Goal: Task Accomplishment & Management: Manage account settings

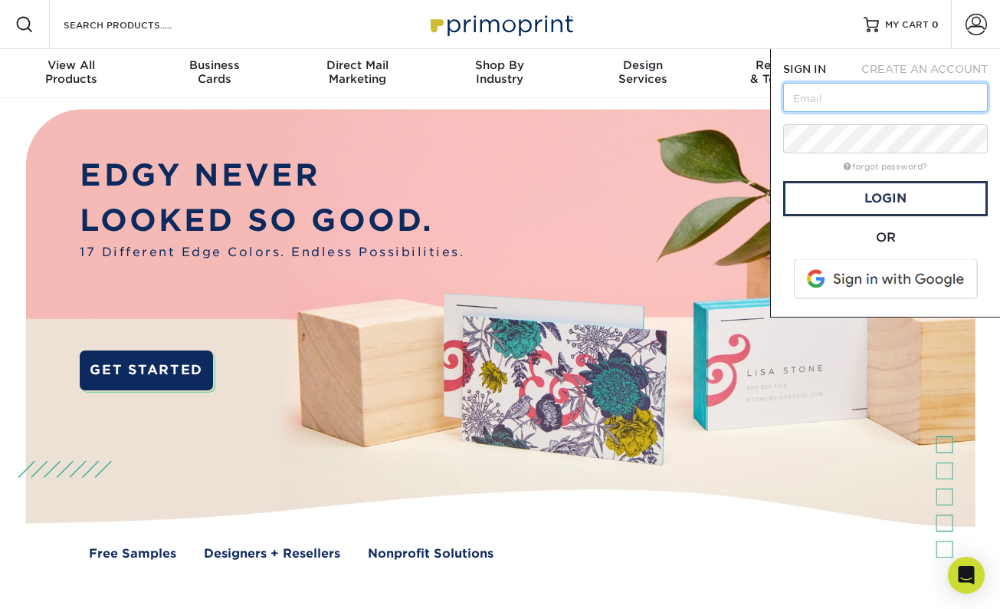
type input "[EMAIL_ADDRESS][DOMAIN_NAME]"
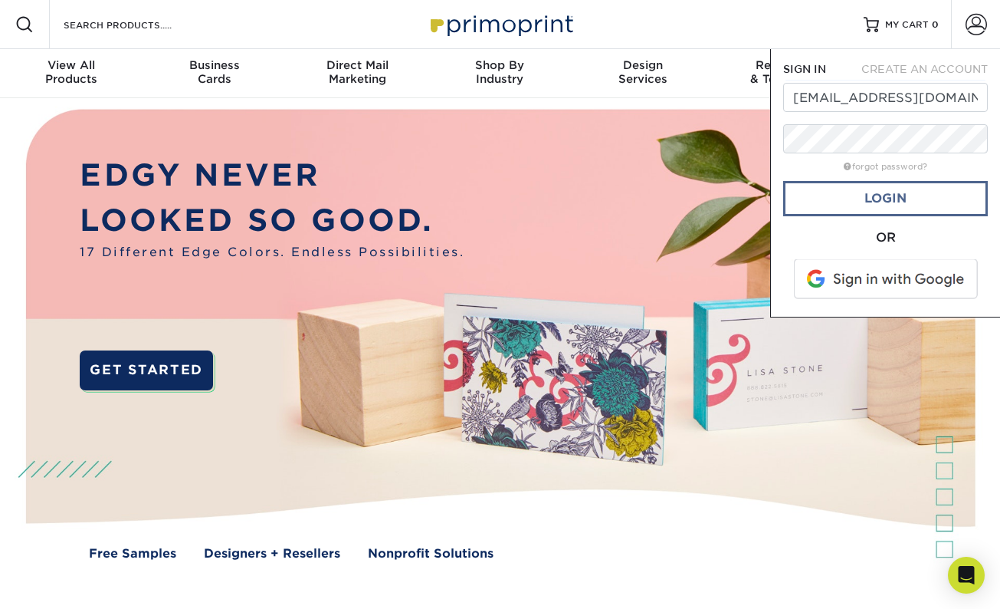
click at [910, 200] on link "Login" at bounding box center [885, 198] width 205 height 35
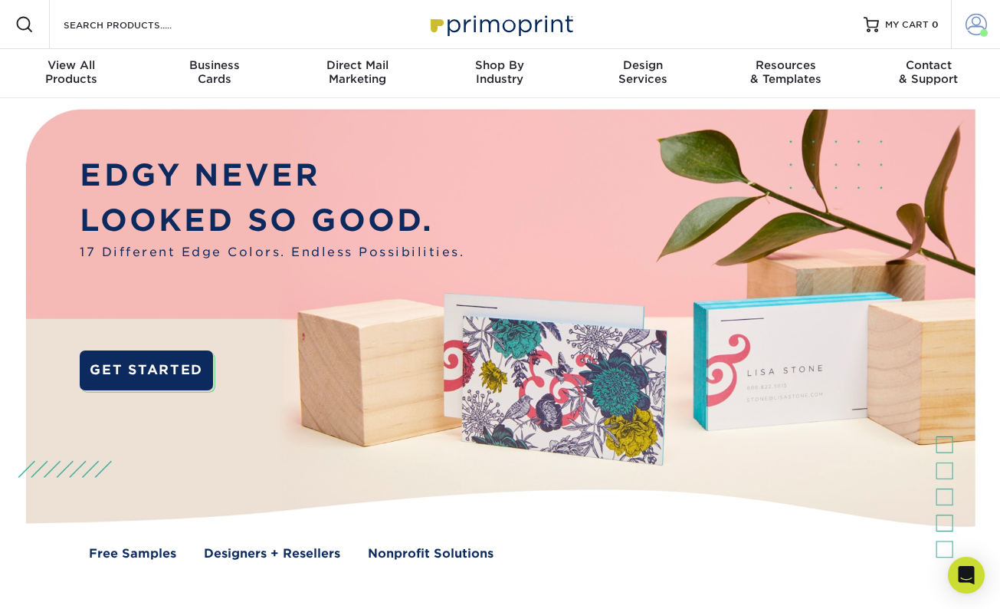
click at [961, 28] on link "Account" at bounding box center [975, 24] width 49 height 49
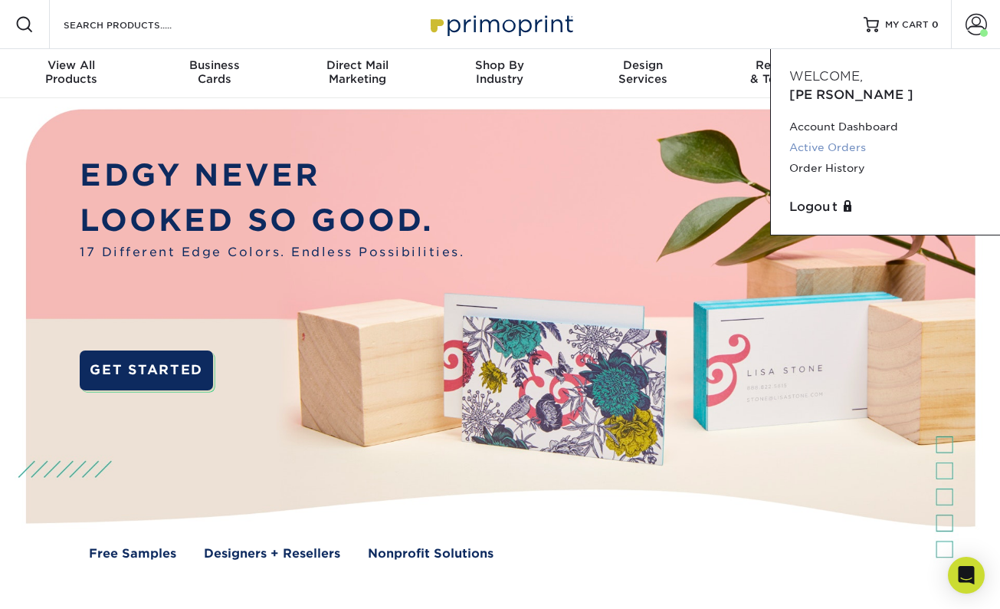
click at [822, 137] on link "Active Orders" at bounding box center [886, 147] width 192 height 21
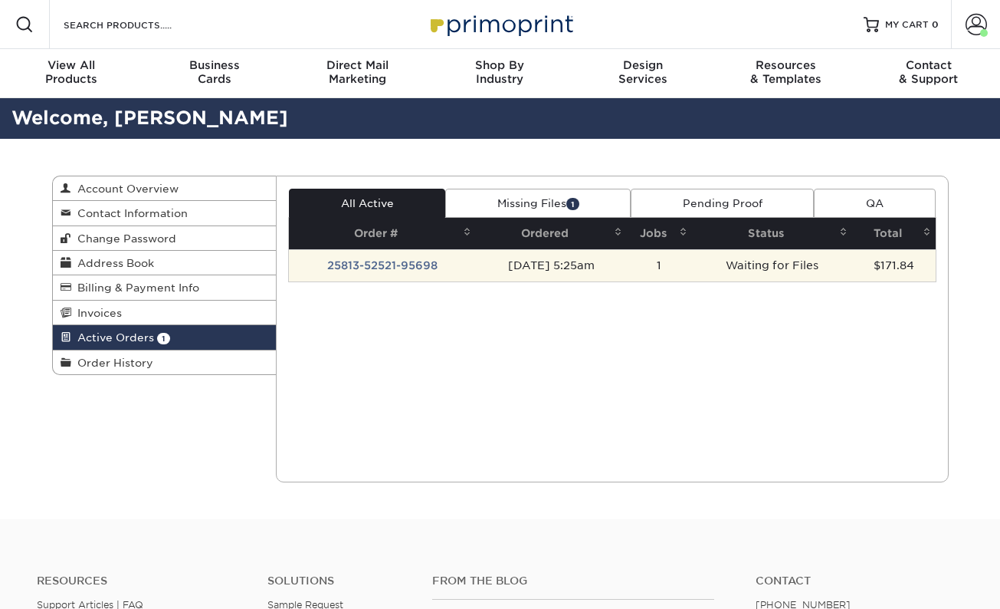
click at [376, 267] on td "25813-52521-95698" at bounding box center [382, 265] width 187 height 32
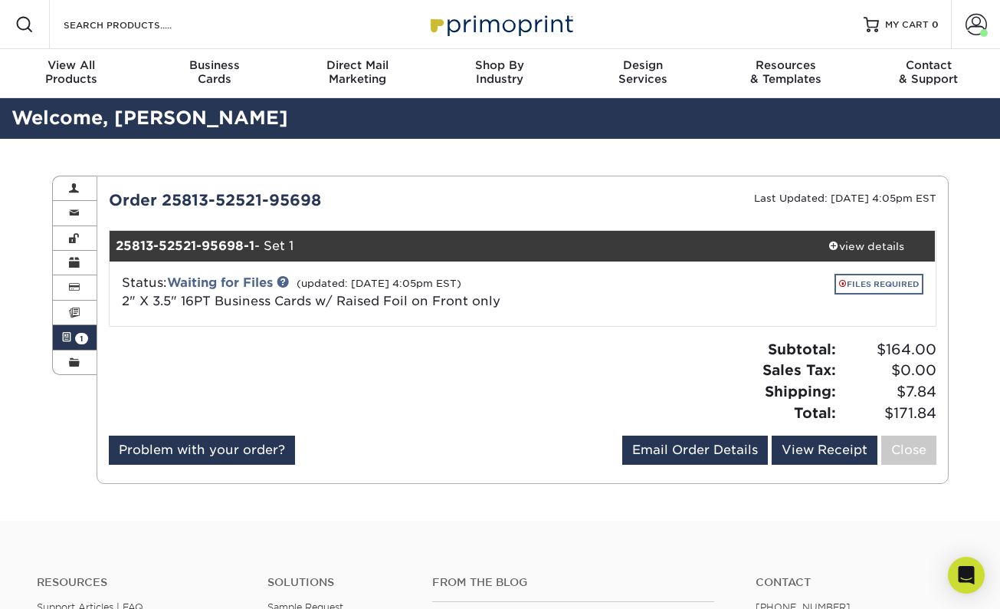
click at [866, 280] on link "FILES REQUIRED" at bounding box center [879, 284] width 89 height 21
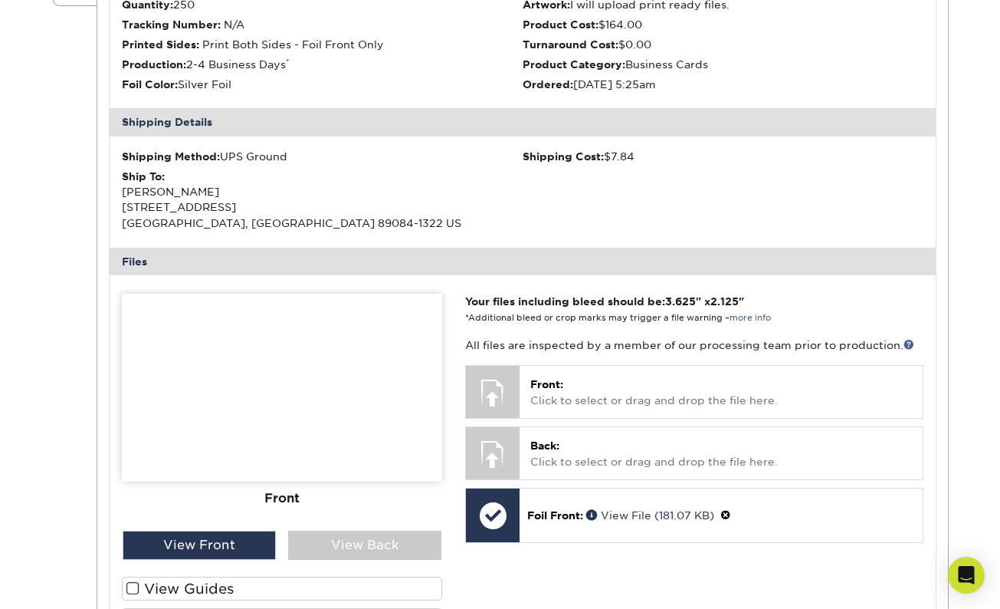
scroll to position [370, 0]
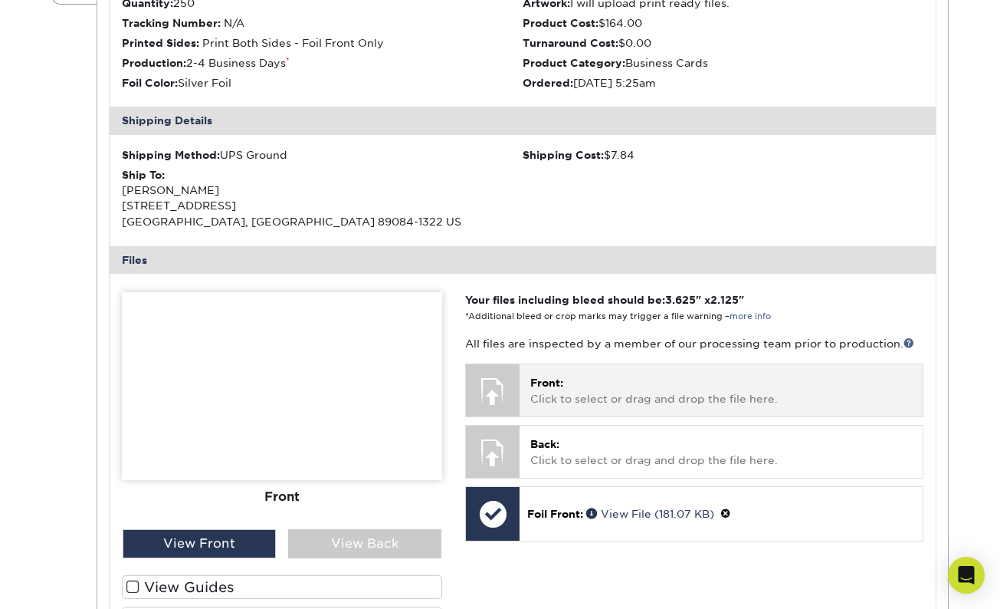
click at [576, 376] on p "Front: Click to select or drag and drop the file here." at bounding box center [720, 390] width 381 height 31
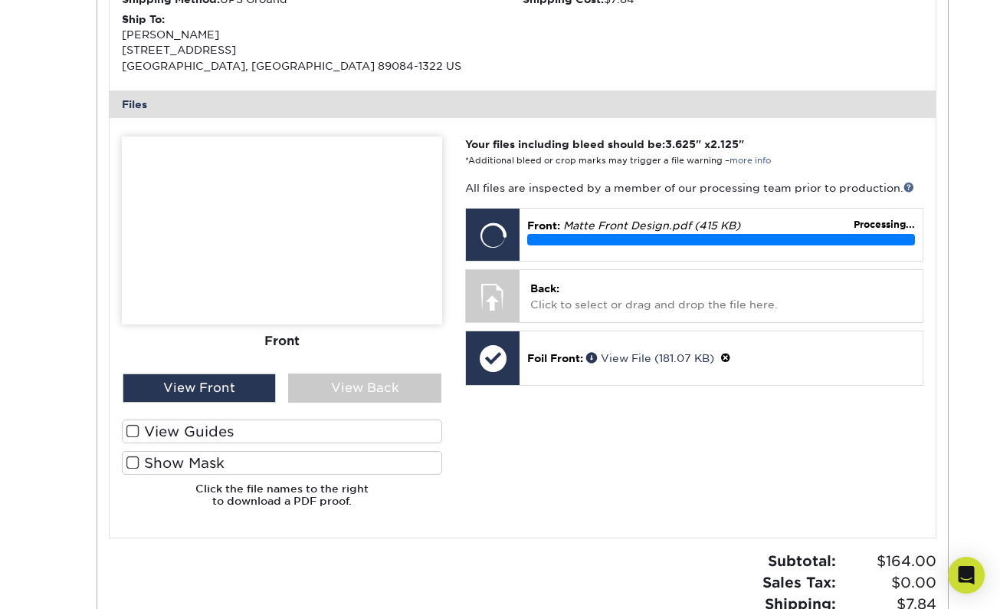
scroll to position [525, 0]
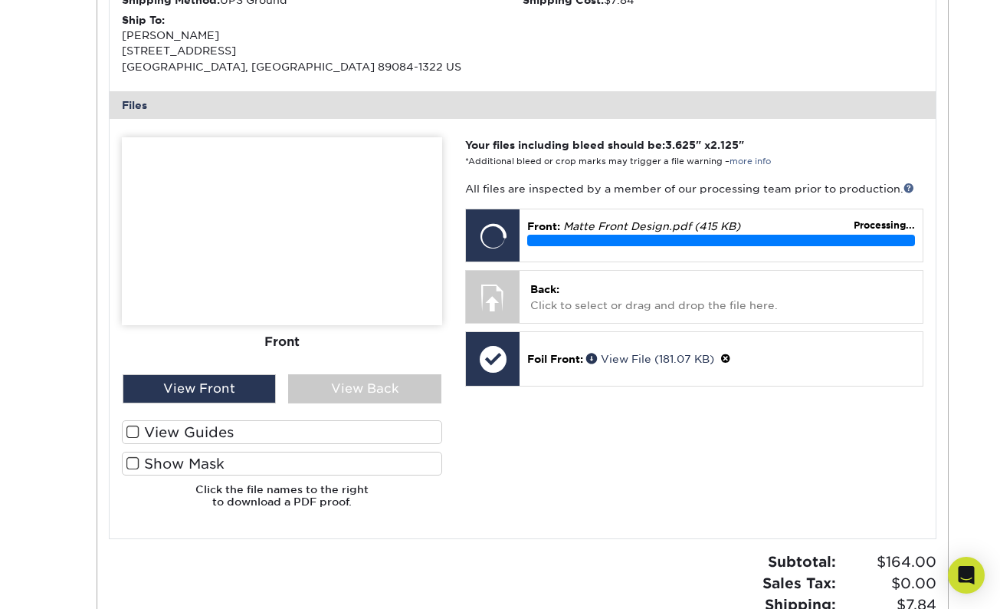
click at [133, 428] on span at bounding box center [132, 432] width 13 height 15
click at [0, 0] on input "View Guides" at bounding box center [0, 0] width 0 height 0
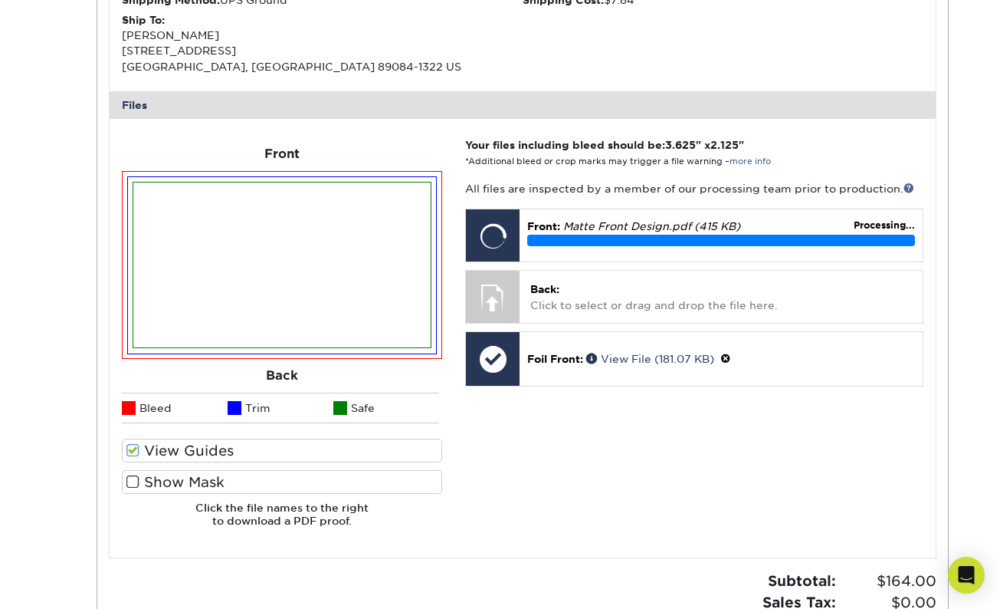
click at [132, 479] on span at bounding box center [132, 481] width 13 height 15
click at [0, 0] on input "Show Mask" at bounding box center [0, 0] width 0 height 0
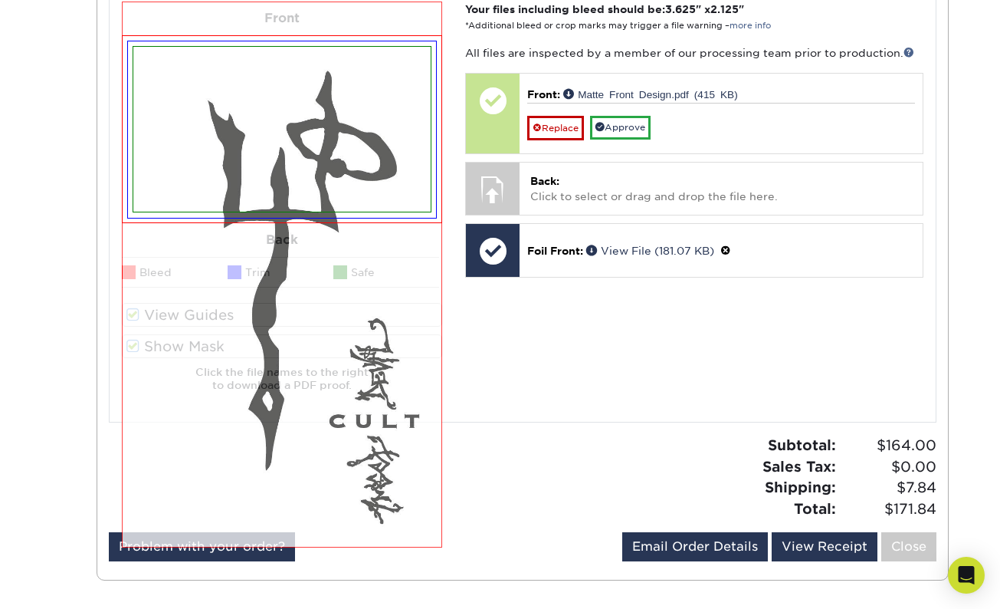
scroll to position [546, 0]
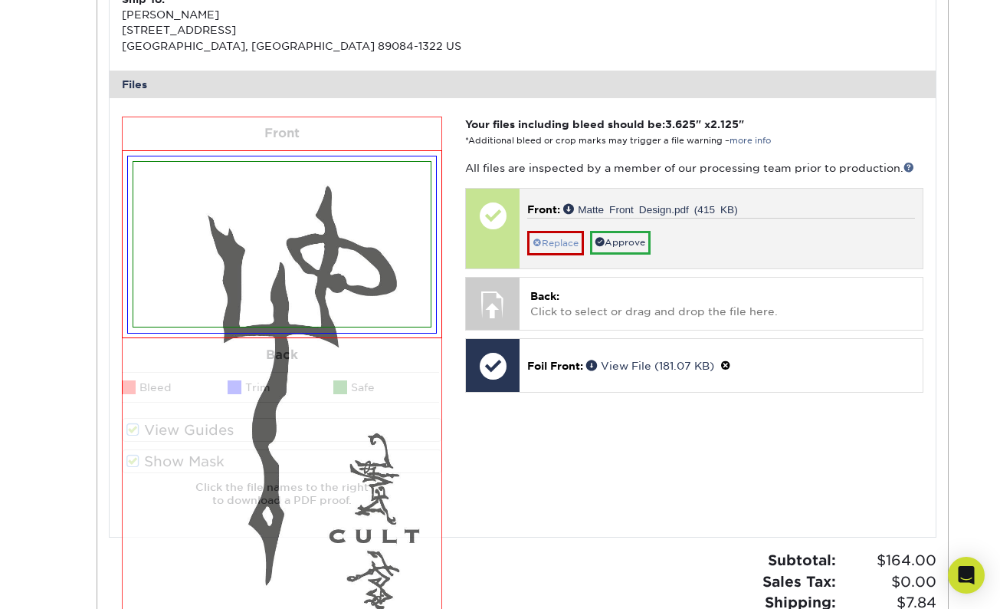
click at [562, 233] on link "Replace" at bounding box center [555, 243] width 57 height 25
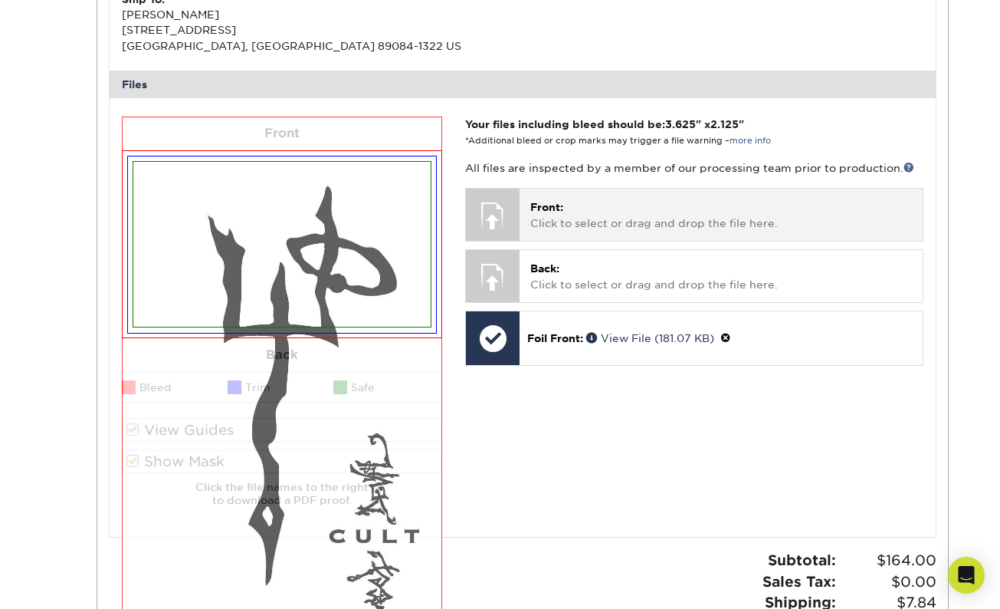
click at [606, 203] on p "Front: Click to select or drag and drop the file here." at bounding box center [720, 214] width 381 height 31
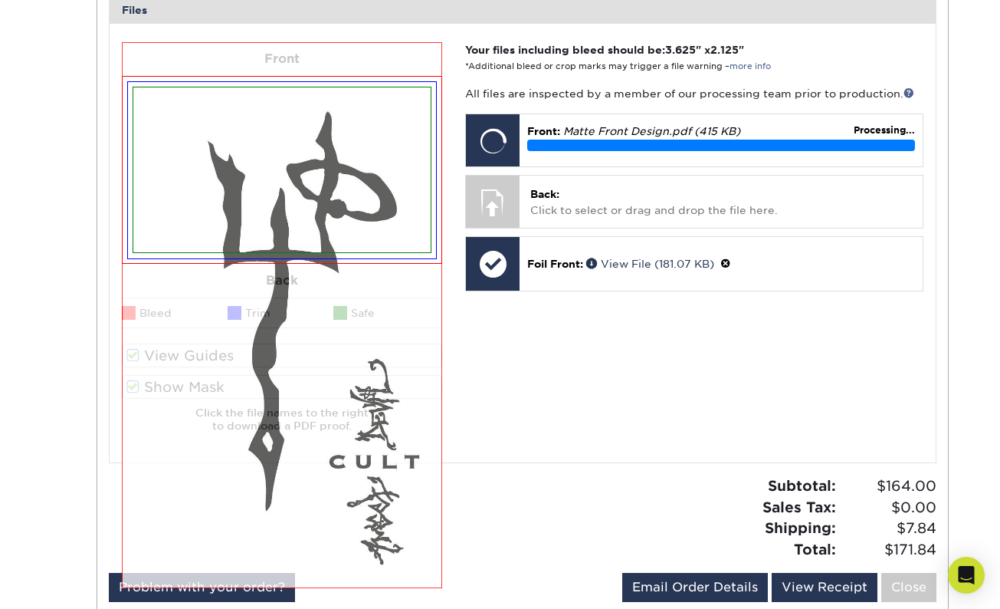
scroll to position [566, 0]
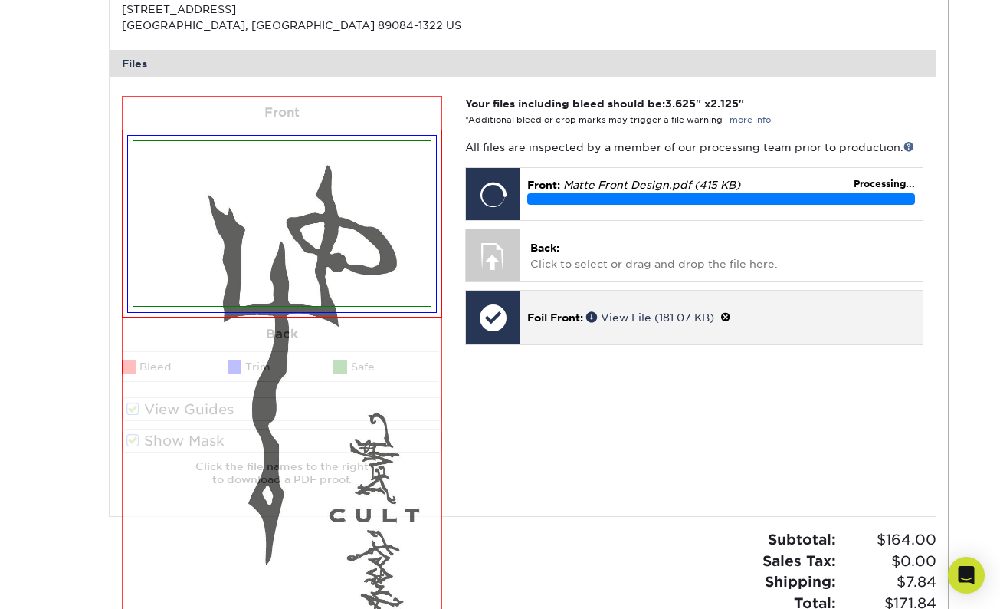
click at [546, 321] on div "Foil Front: View File (181.07 KB)" at bounding box center [721, 317] width 402 height 53
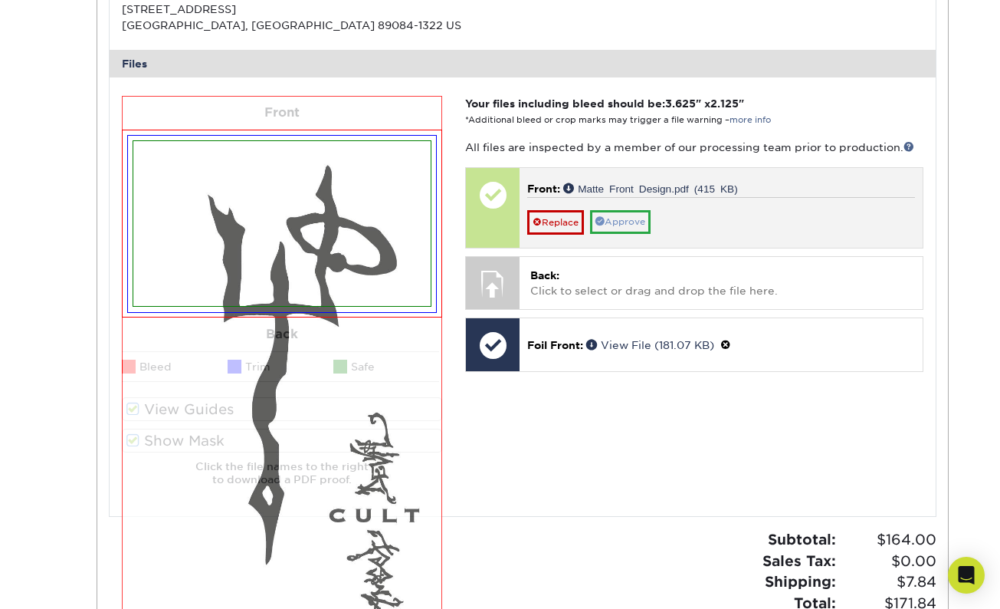
click at [631, 210] on link "Approve" at bounding box center [620, 222] width 61 height 24
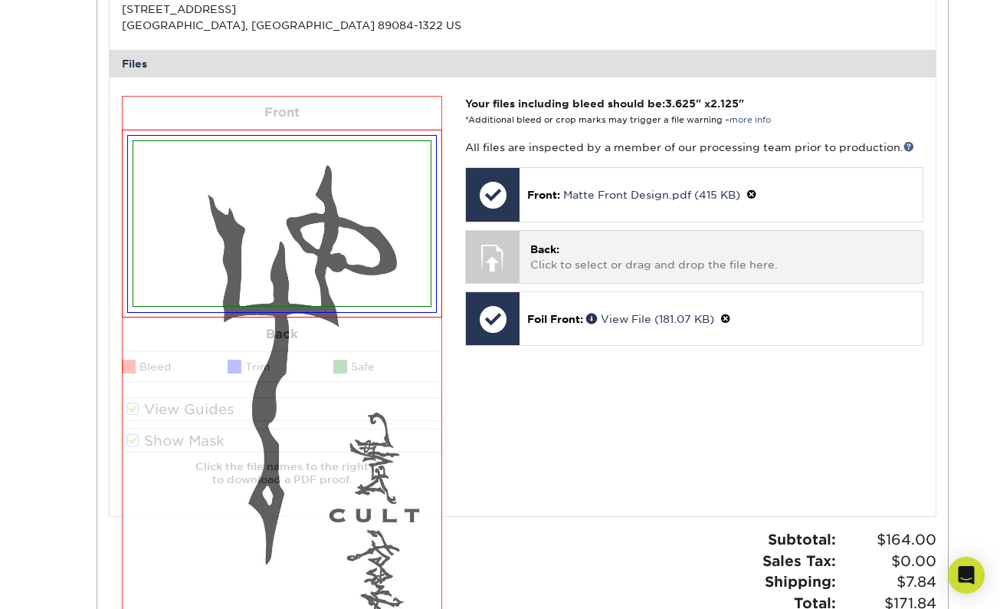
click at [576, 248] on p "Back: Click to select or drag and drop the file here." at bounding box center [720, 256] width 381 height 31
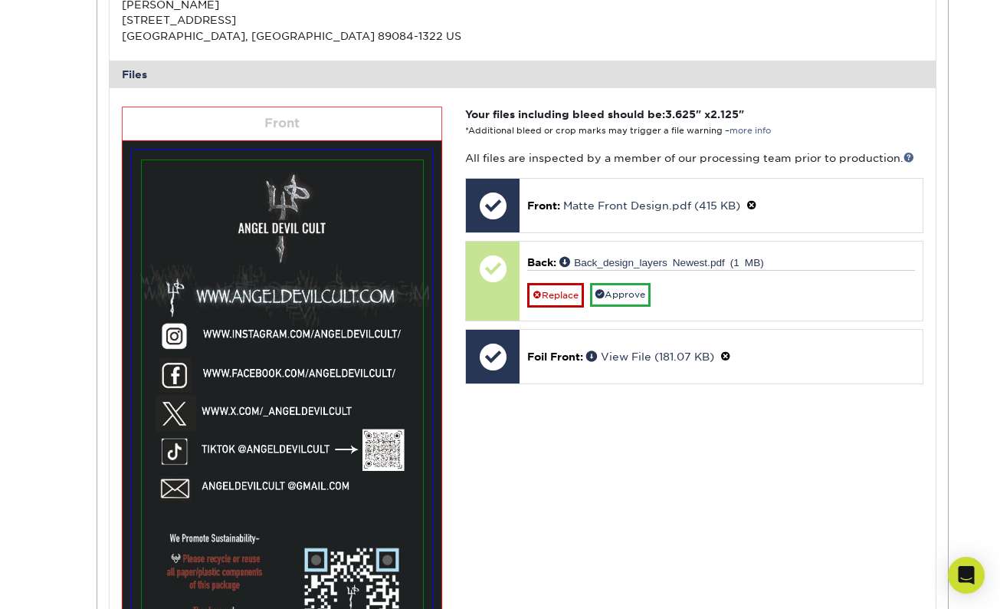
scroll to position [556, 0]
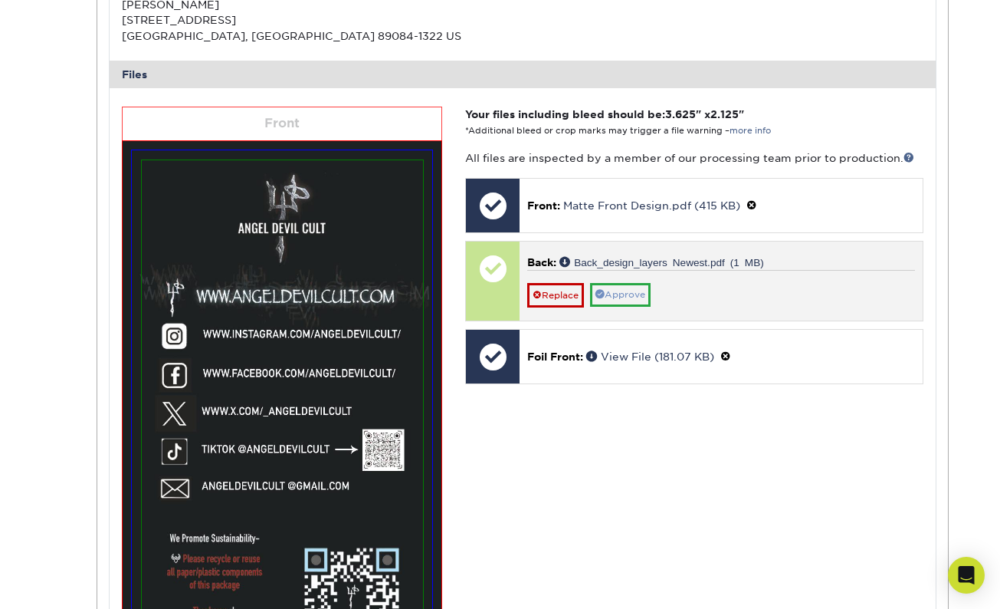
click at [618, 290] on link "Approve" at bounding box center [620, 295] width 61 height 24
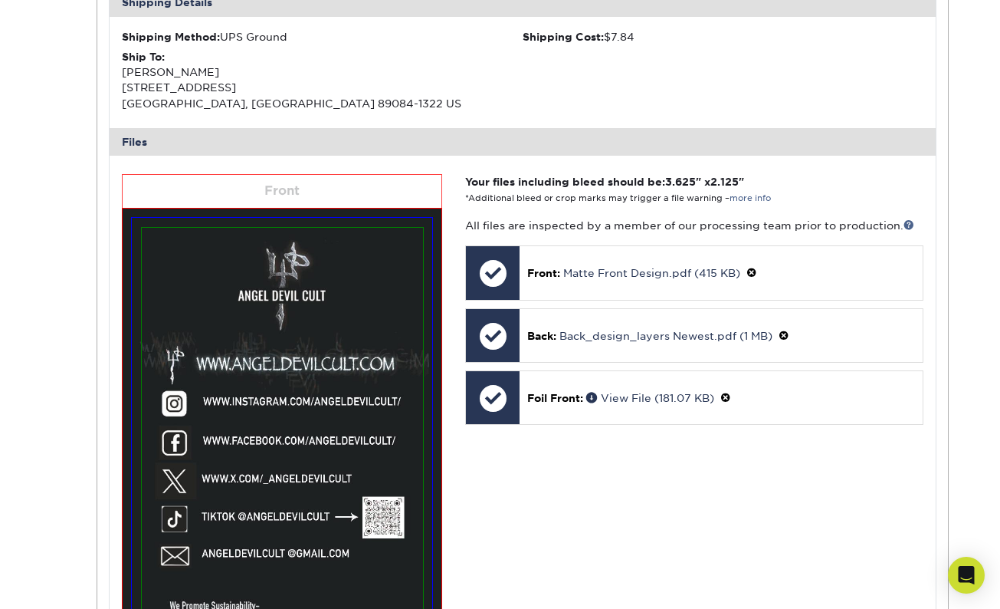
scroll to position [359, 0]
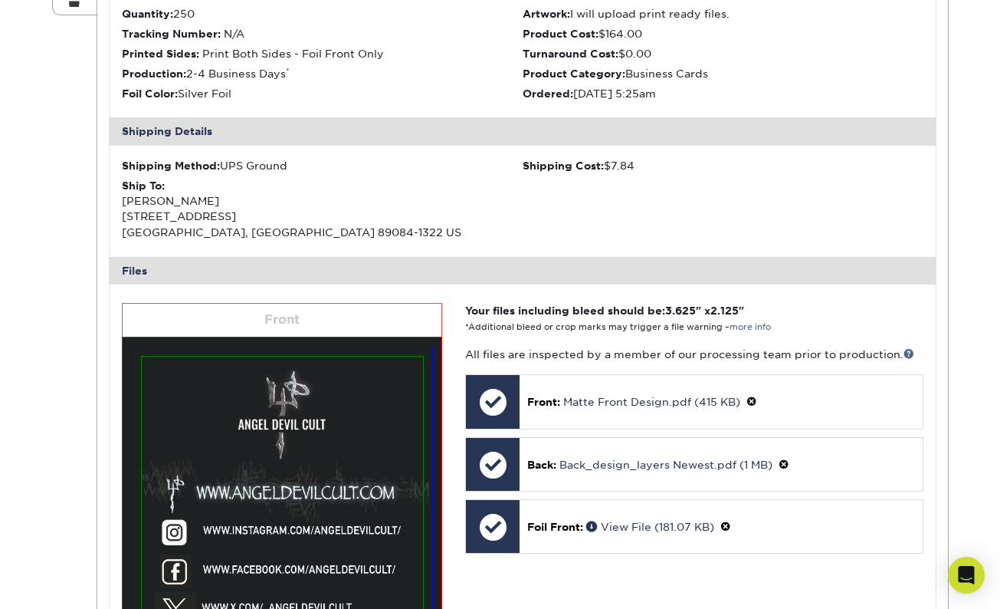
click at [335, 308] on img at bounding box center [282, 576] width 319 height 544
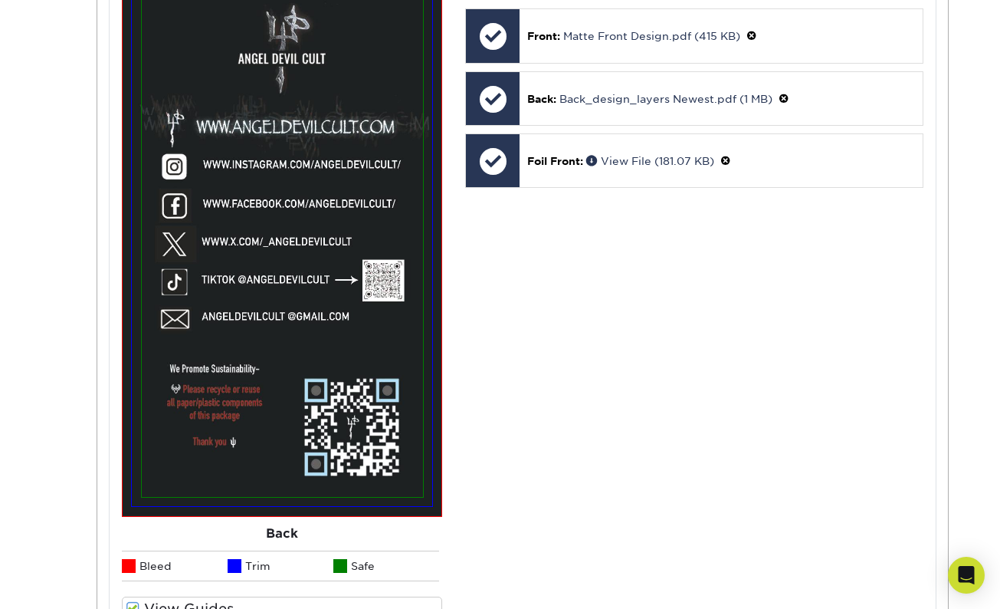
scroll to position [1046, 0]
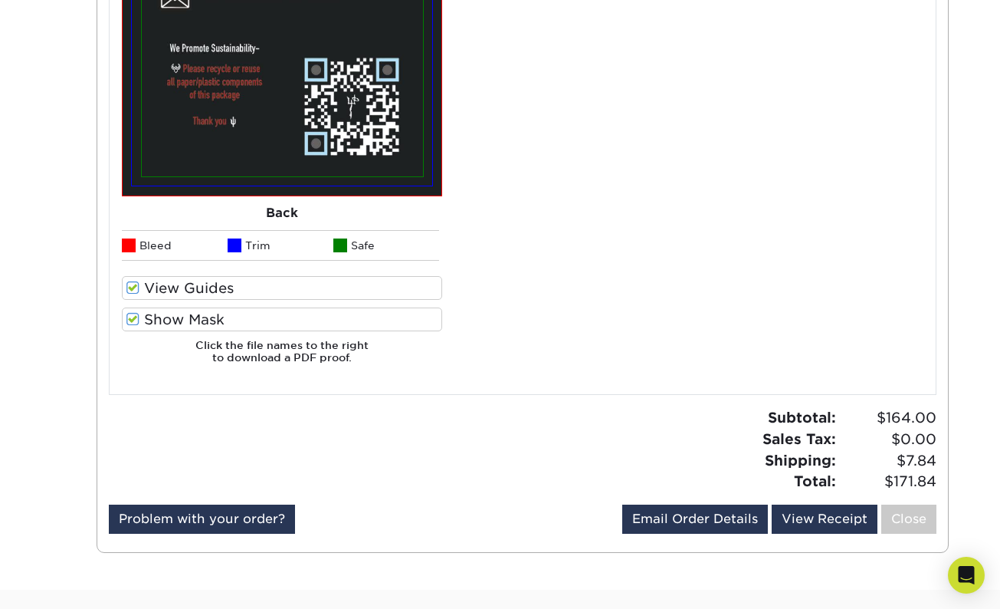
click at [124, 281] on label "View Guides" at bounding box center [282, 288] width 320 height 24
click at [0, 0] on input "View Guides" at bounding box center [0, 0] width 0 height 0
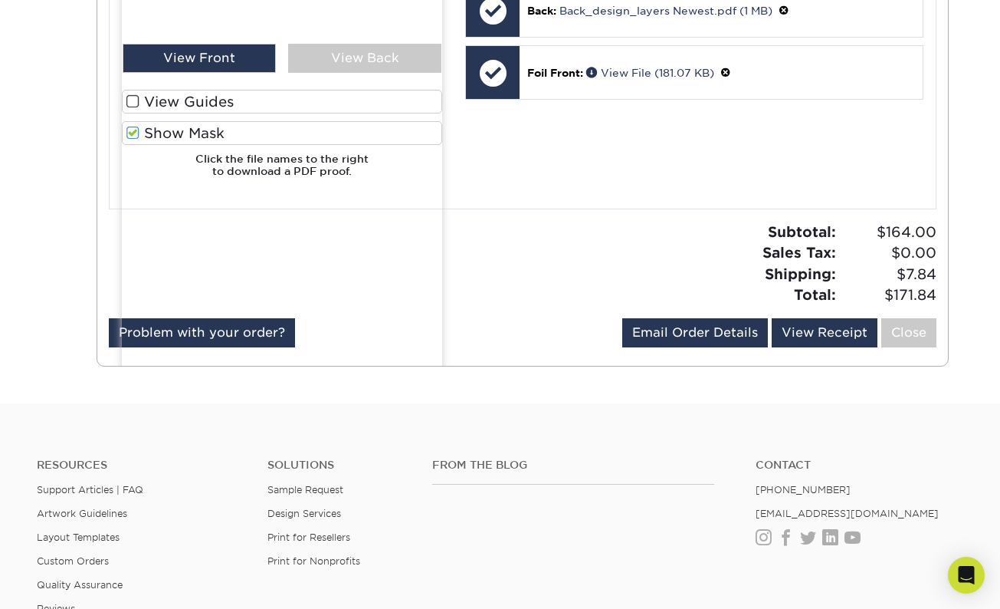
scroll to position [423, 0]
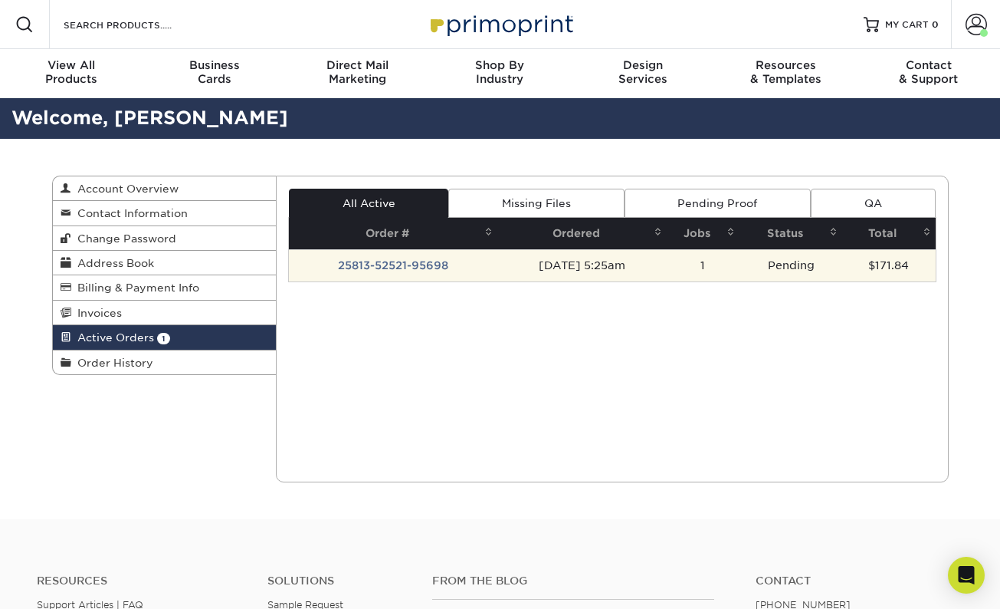
click at [392, 263] on td "25813-52521-95698" at bounding box center [393, 265] width 208 height 32
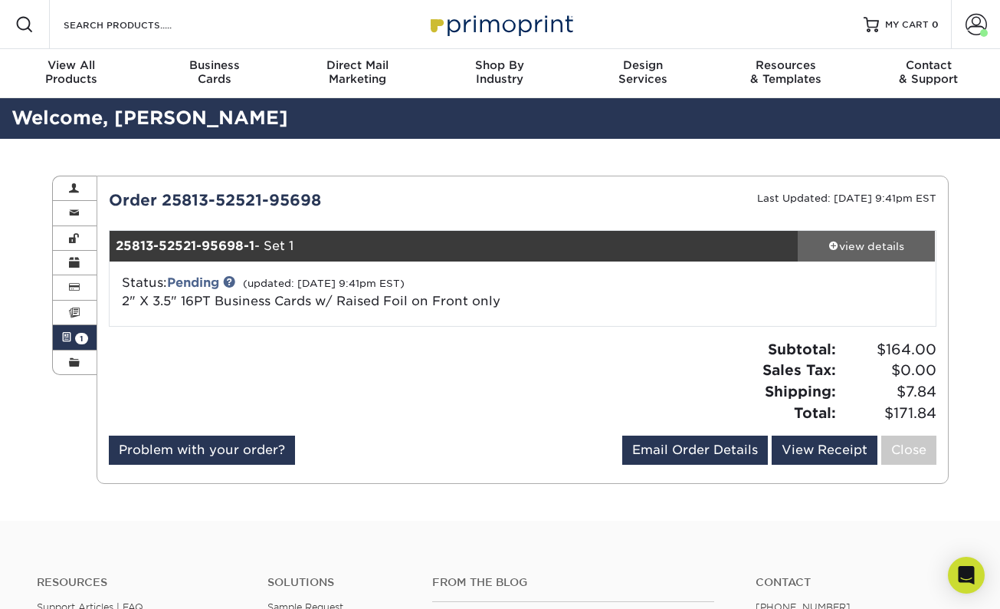
click at [889, 249] on div "view details" at bounding box center [867, 245] width 138 height 15
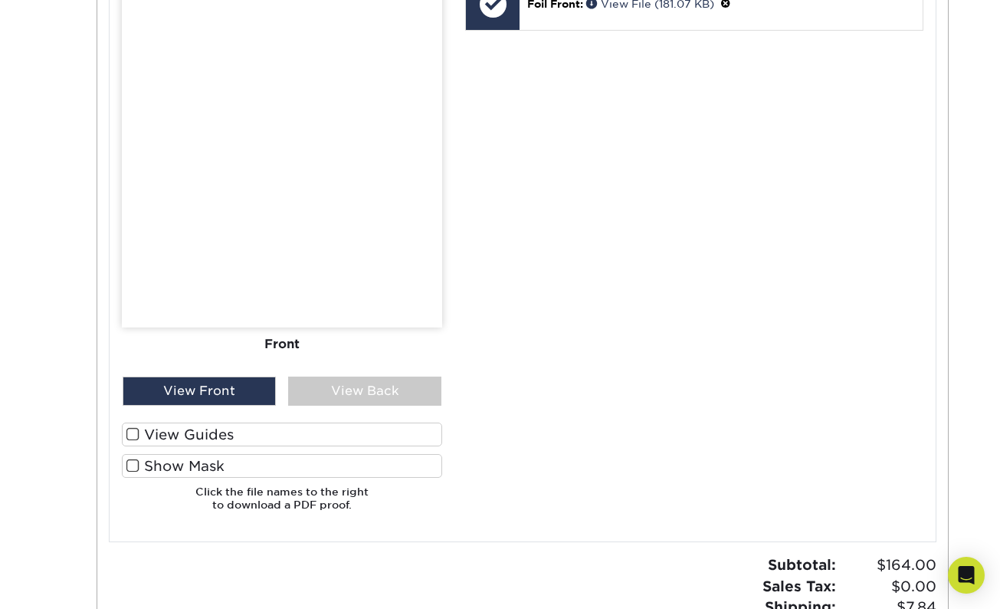
scroll to position [885, 0]
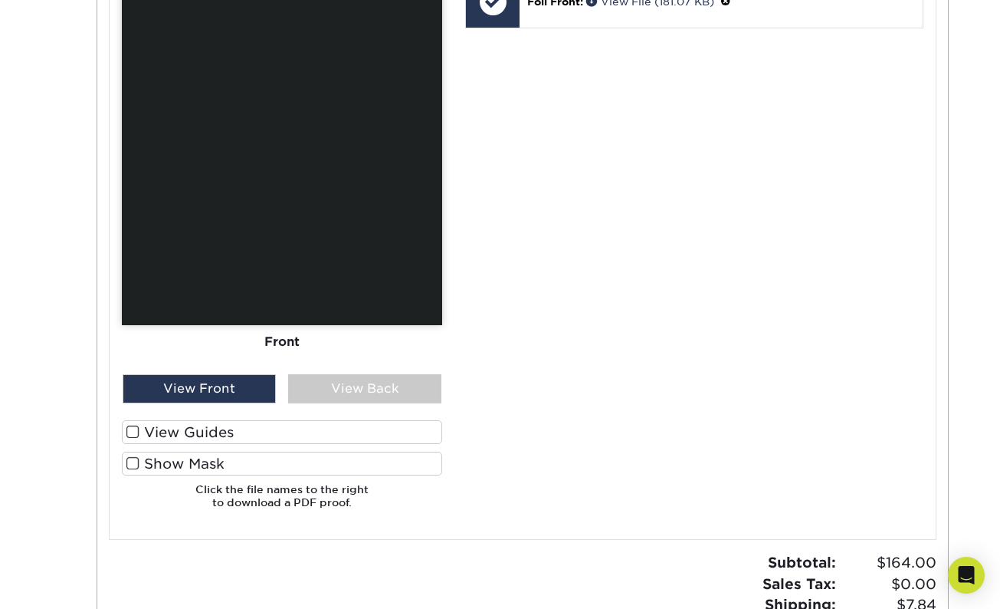
click at [132, 425] on span at bounding box center [132, 432] width 13 height 15
click at [0, 0] on input "View Guides" at bounding box center [0, 0] width 0 height 0
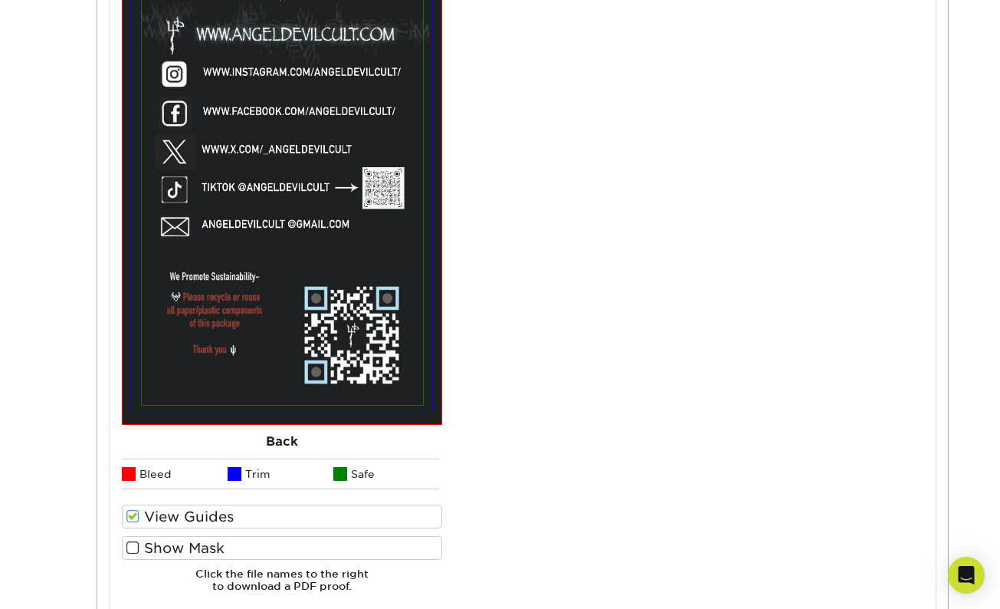
scroll to position [1410, 0]
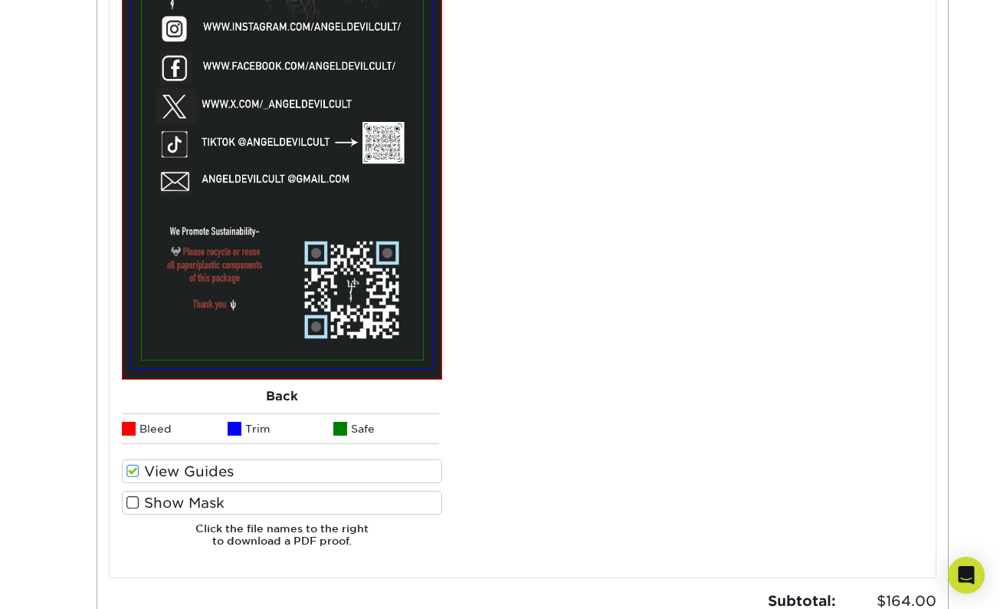
click at [131, 496] on span at bounding box center [132, 502] width 13 height 15
click at [0, 0] on input "Show Mask" at bounding box center [0, 0] width 0 height 0
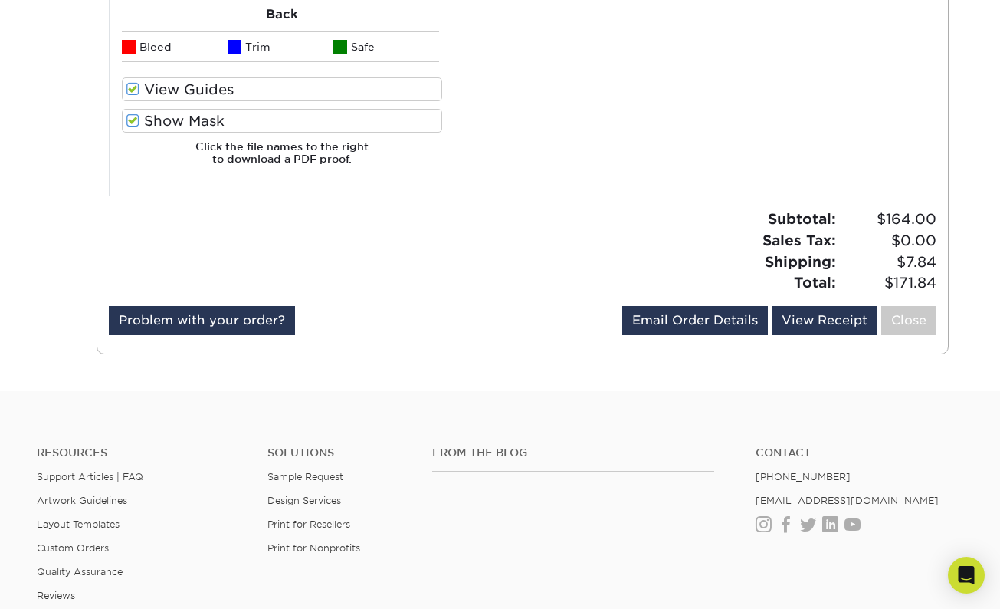
scroll to position [1853, 0]
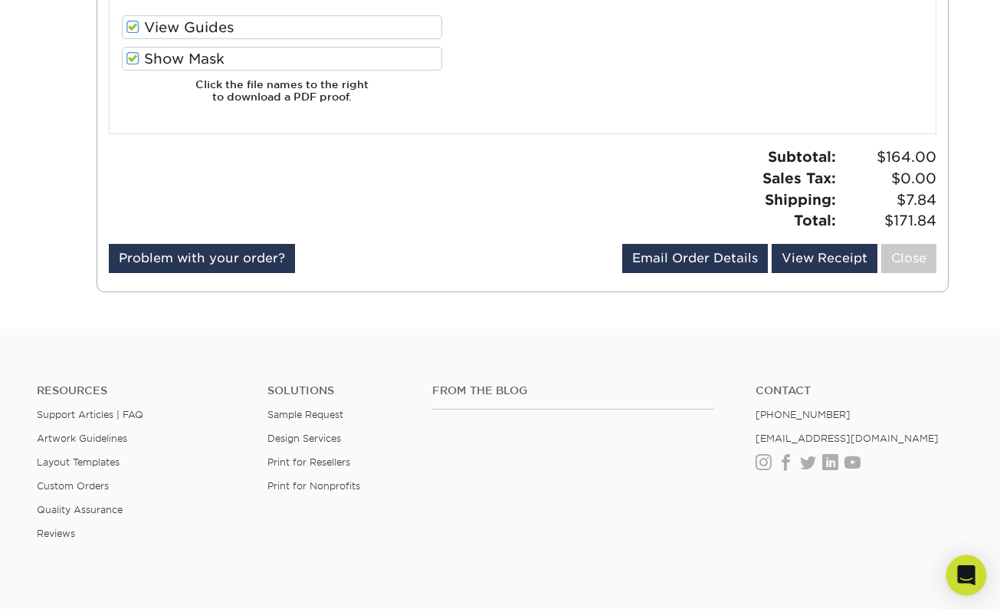
click at [969, 579] on icon "Open Intercom Messenger" at bounding box center [967, 575] width 20 height 20
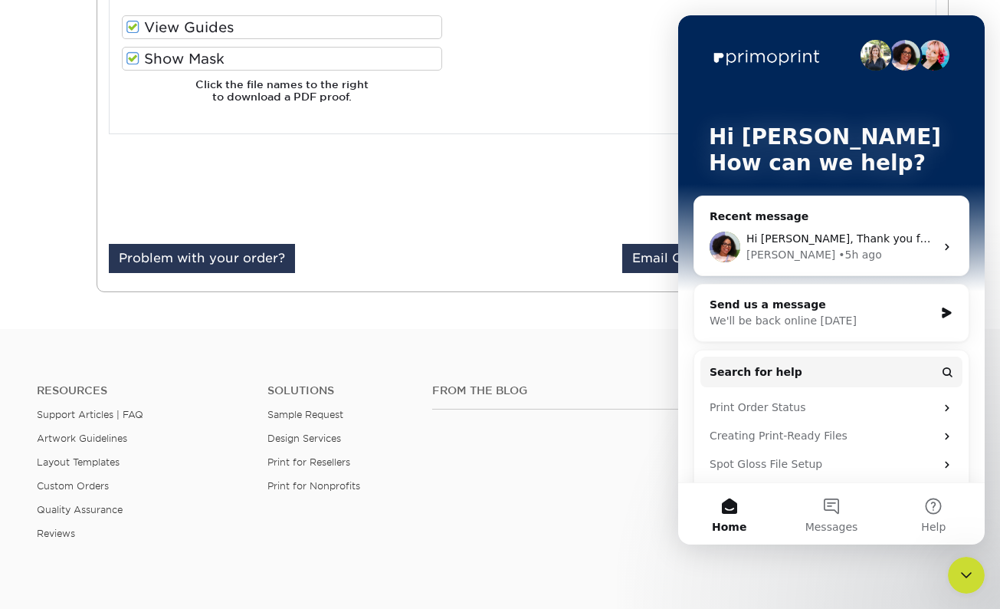
scroll to position [0, 0]
click at [846, 249] on div "Avery • 5h ago" at bounding box center [841, 255] width 189 height 16
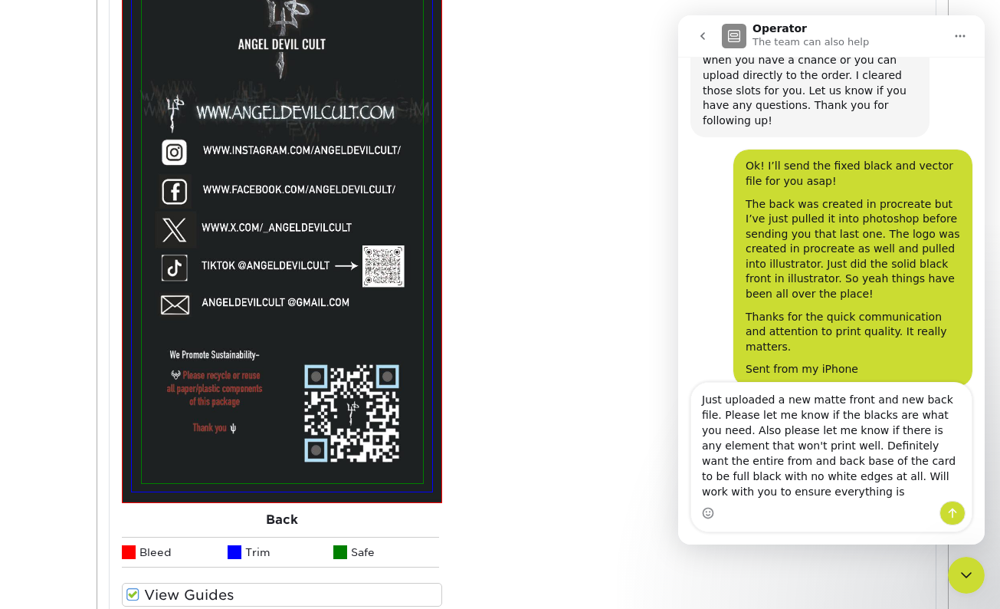
scroll to position [2559, 0]
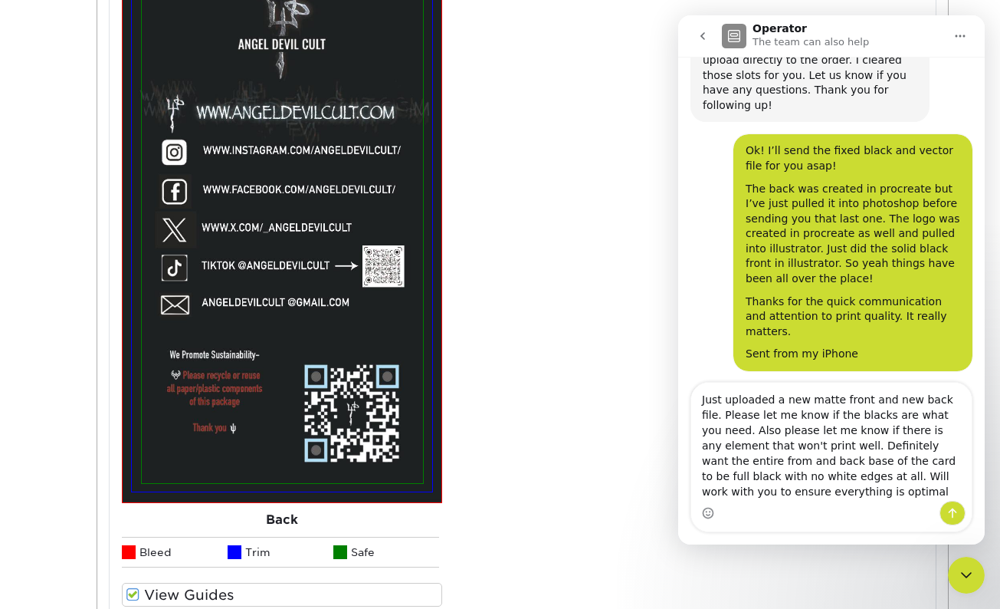
type textarea "Just uploaded a new matte front and new back file. Please let me know if the bl…"
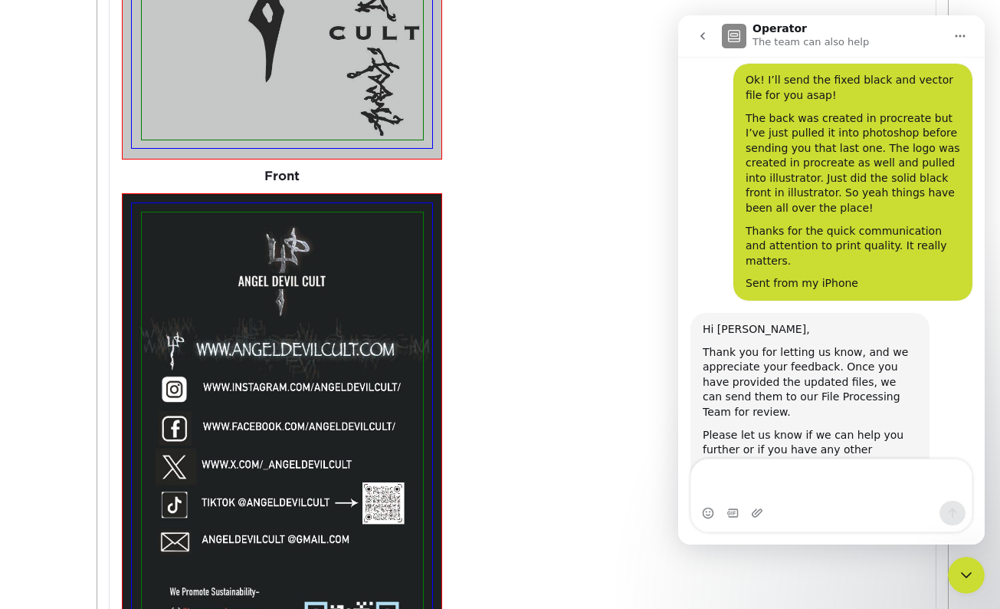
scroll to position [1032, 0]
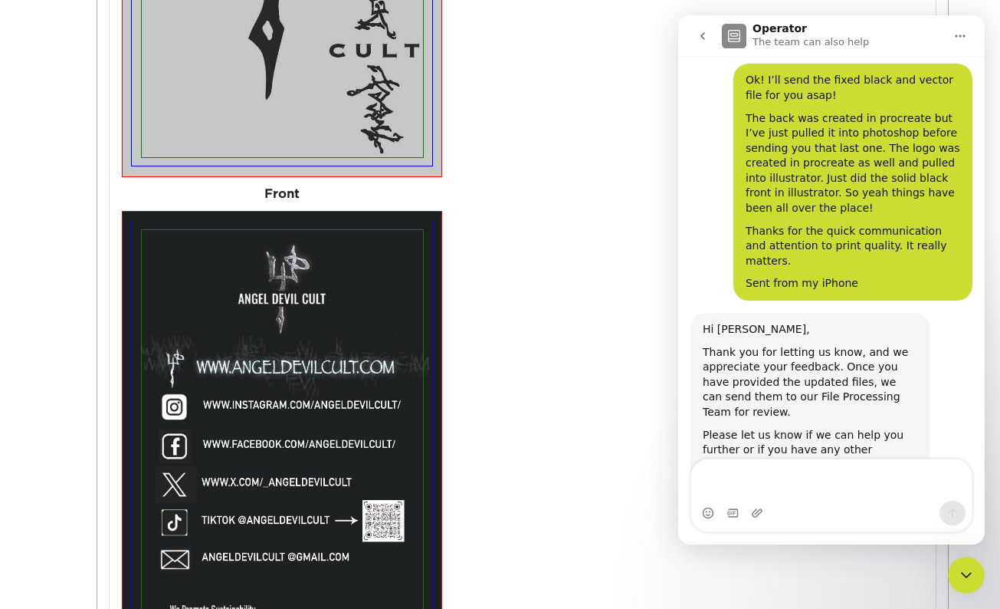
click at [911, 541] on div "Just uploaded a new matte front and new back file. Please let me know if the bl…" at bounding box center [853, 608] width 215 height 135
click at [794, 477] on textarea "Message…" at bounding box center [831, 479] width 281 height 41
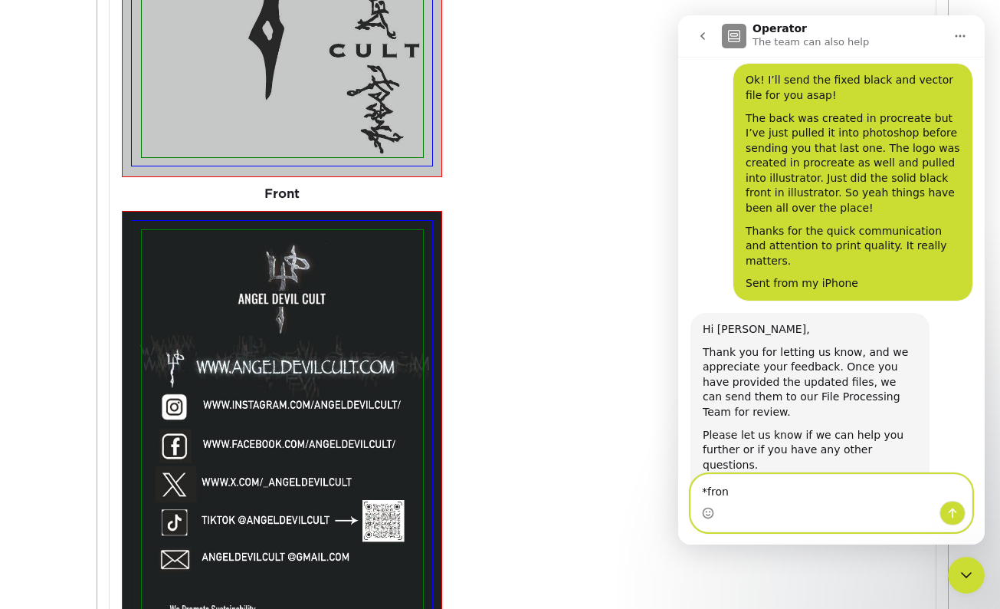
type textarea "*front"
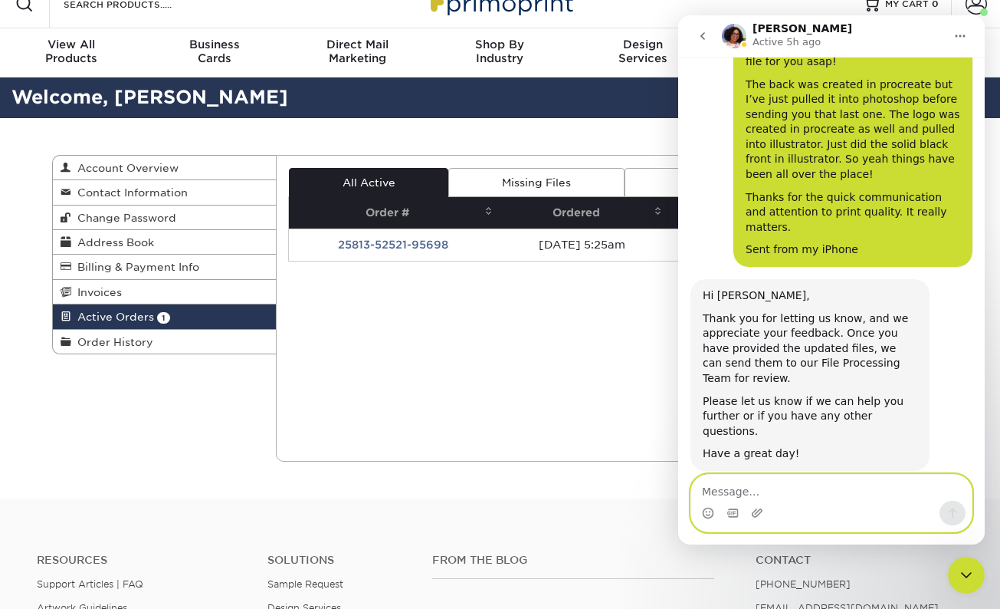
scroll to position [52, 0]
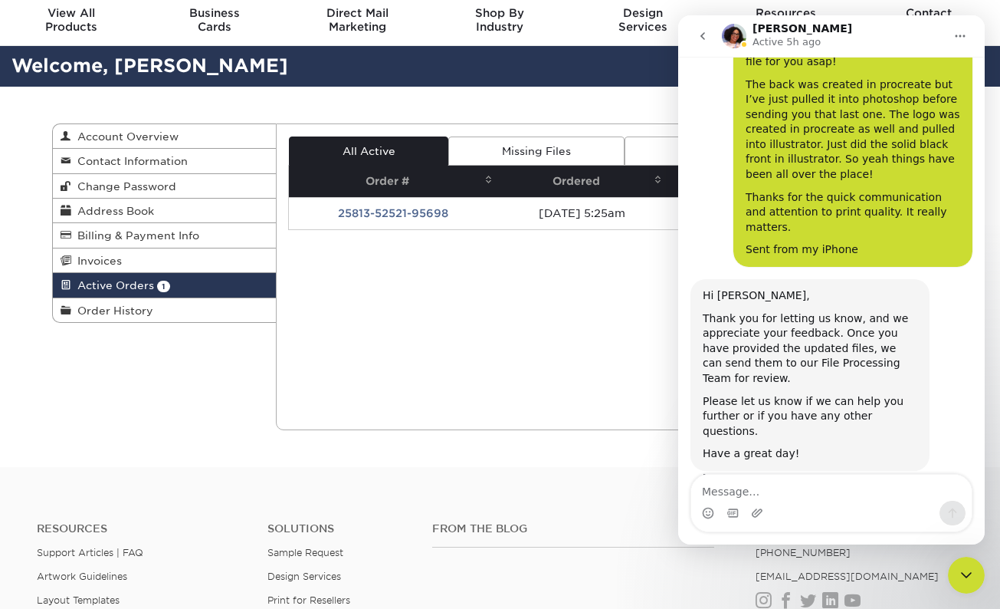
click at [495, 317] on div "All Active Missing Files Pending Proof QA Order # Ordered Jobs Status Total 1" at bounding box center [612, 276] width 648 height 281
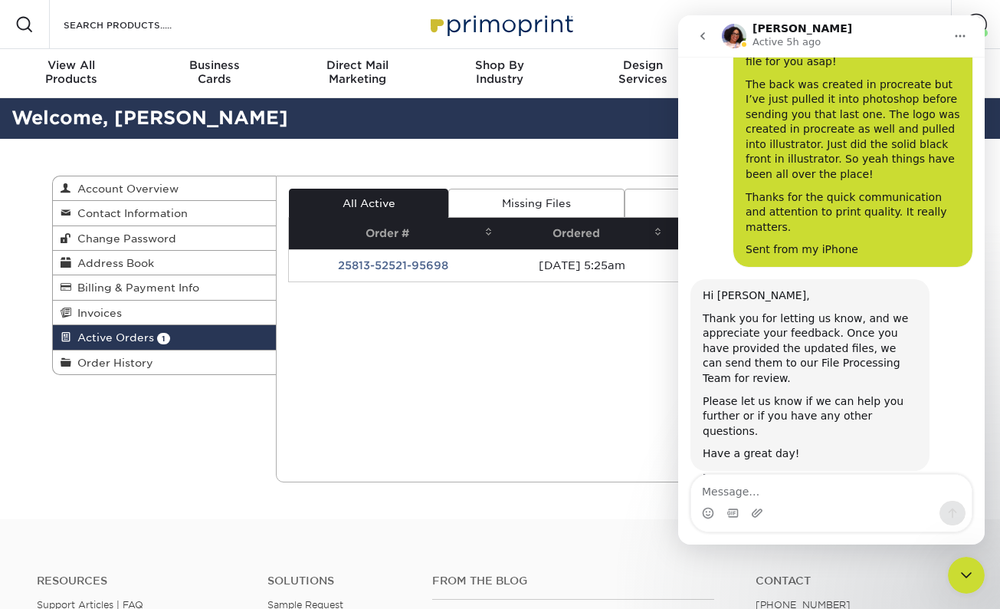
click at [964, 579] on icon "Close Intercom Messenger" at bounding box center [966, 575] width 18 height 18
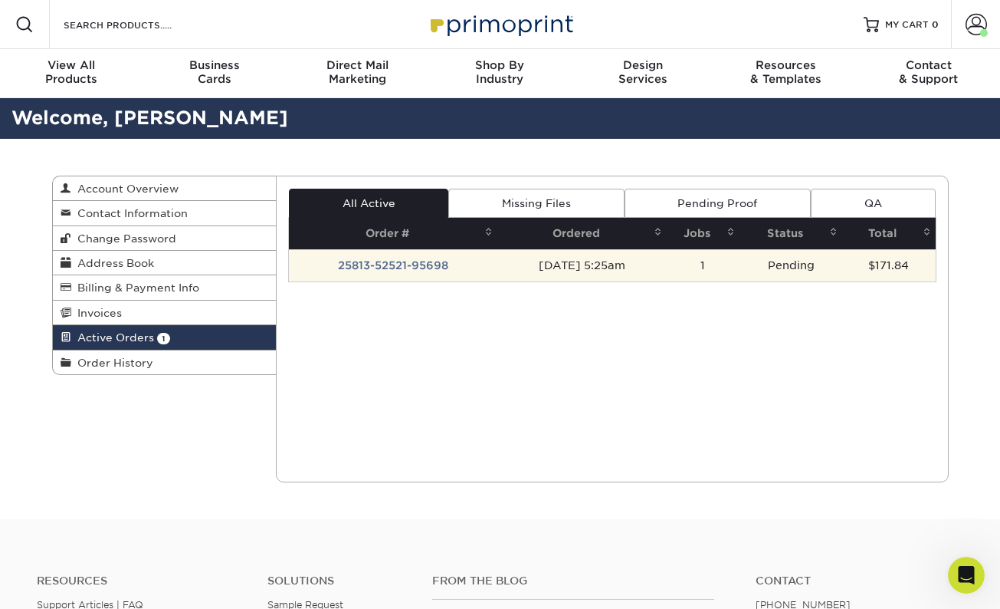
click at [378, 266] on td "25813-52521-95698" at bounding box center [393, 265] width 208 height 32
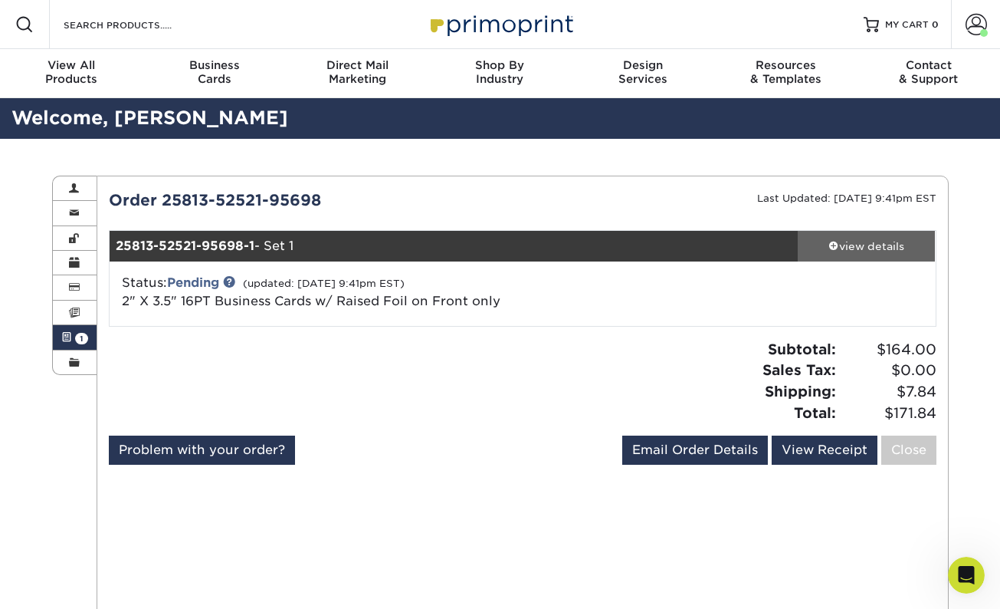
click at [842, 245] on div "view details" at bounding box center [867, 245] width 138 height 15
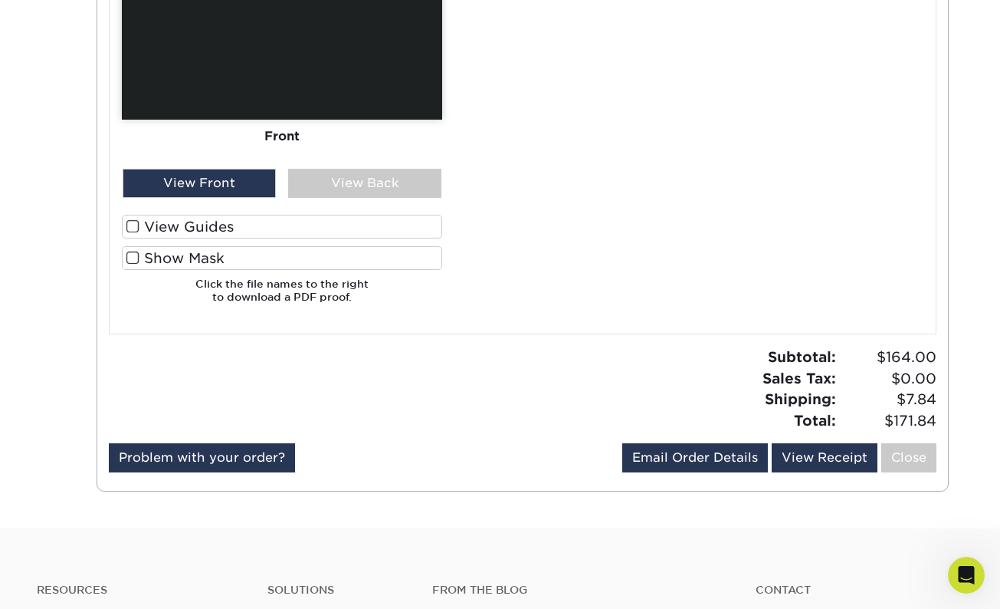
scroll to position [1092, 0]
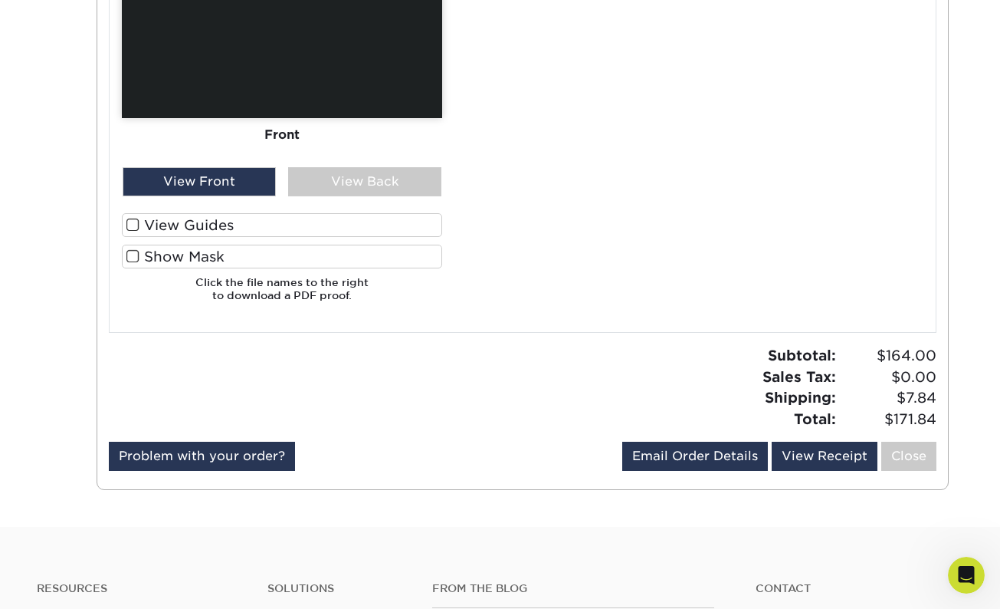
click at [133, 218] on span at bounding box center [132, 225] width 13 height 15
click at [0, 0] on input "View Guides" at bounding box center [0, 0] width 0 height 0
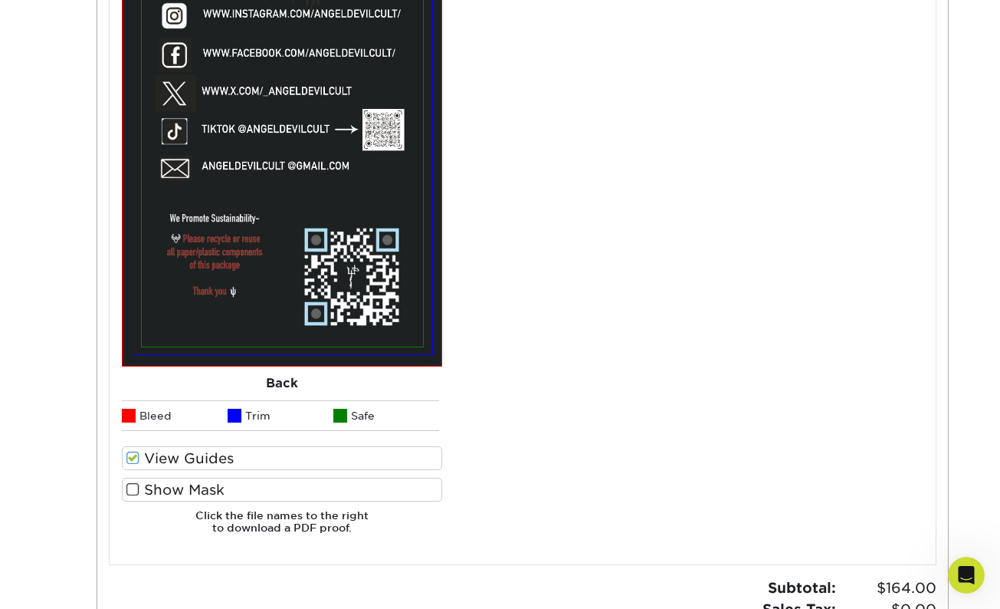
scroll to position [1476, 0]
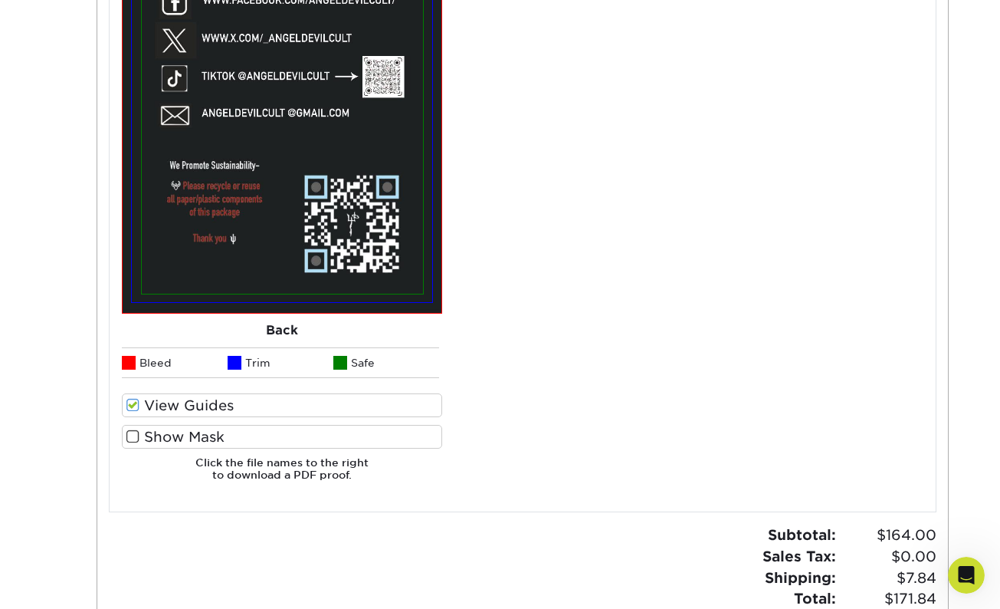
click at [132, 429] on span at bounding box center [132, 436] width 13 height 15
click at [0, 0] on input "Show Mask" at bounding box center [0, 0] width 0 height 0
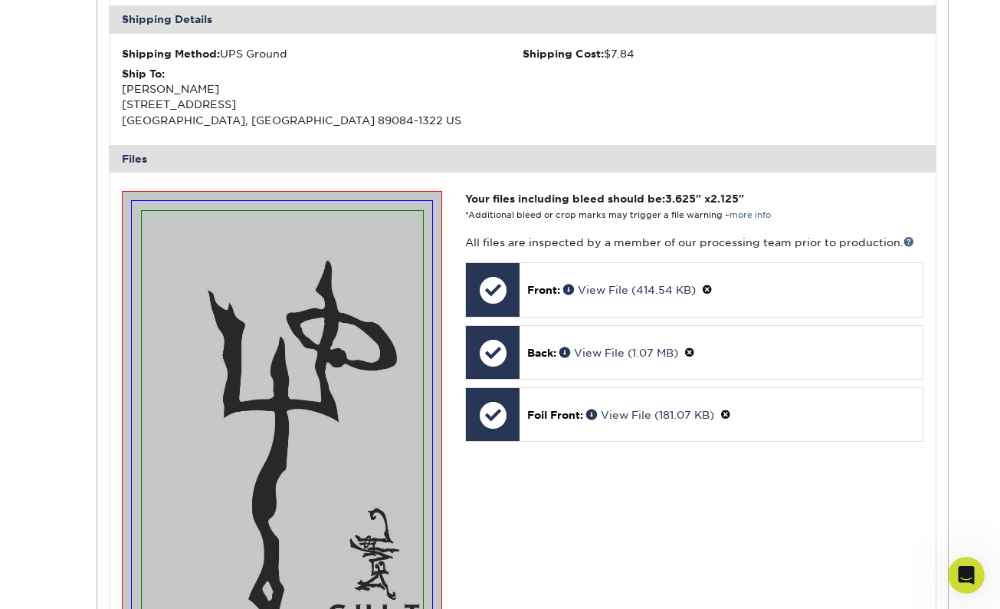
scroll to position [521, 0]
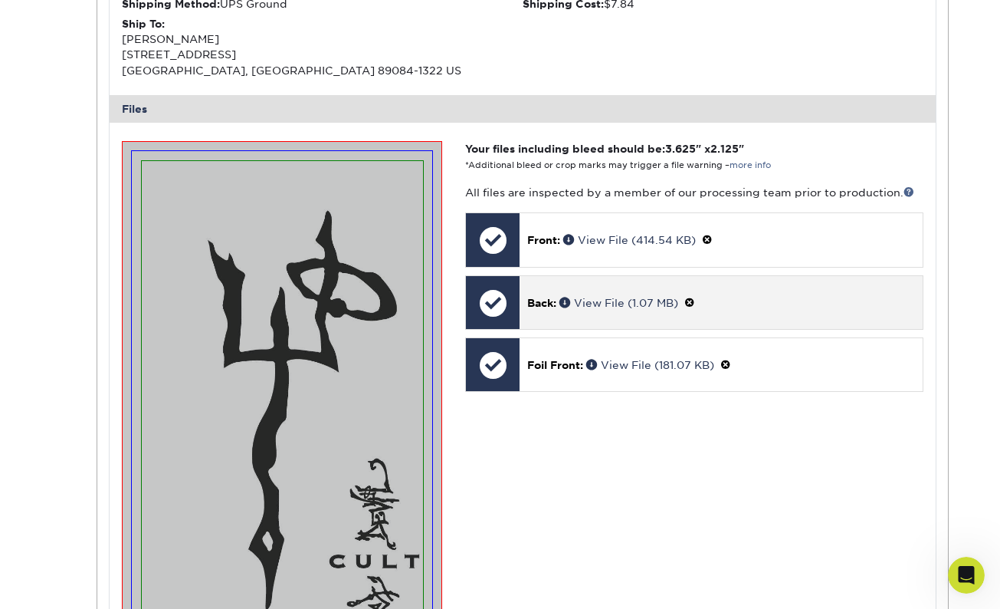
click at [691, 297] on span at bounding box center [689, 303] width 11 height 12
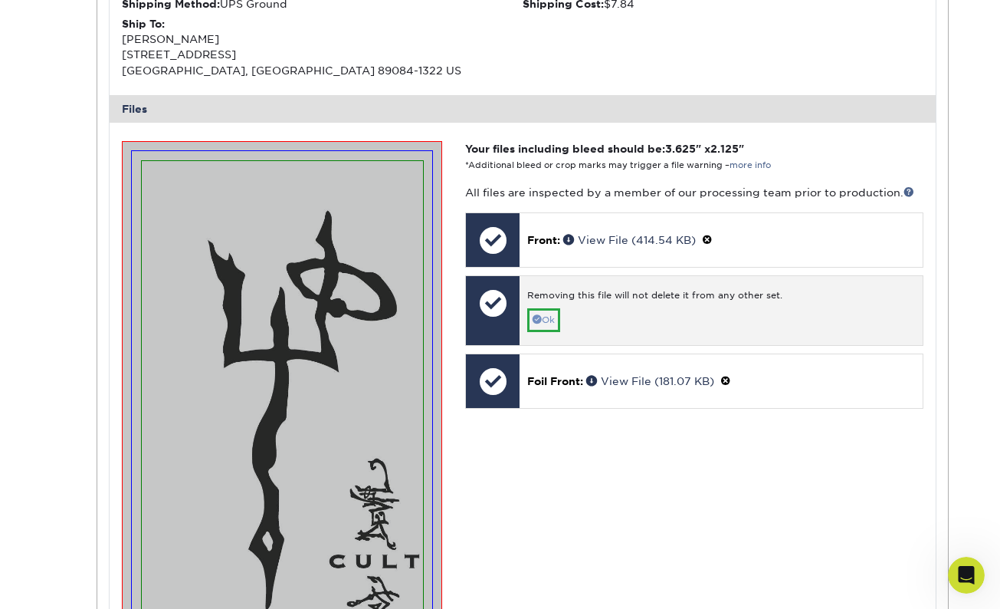
click at [548, 317] on link "Ok" at bounding box center [543, 320] width 33 height 24
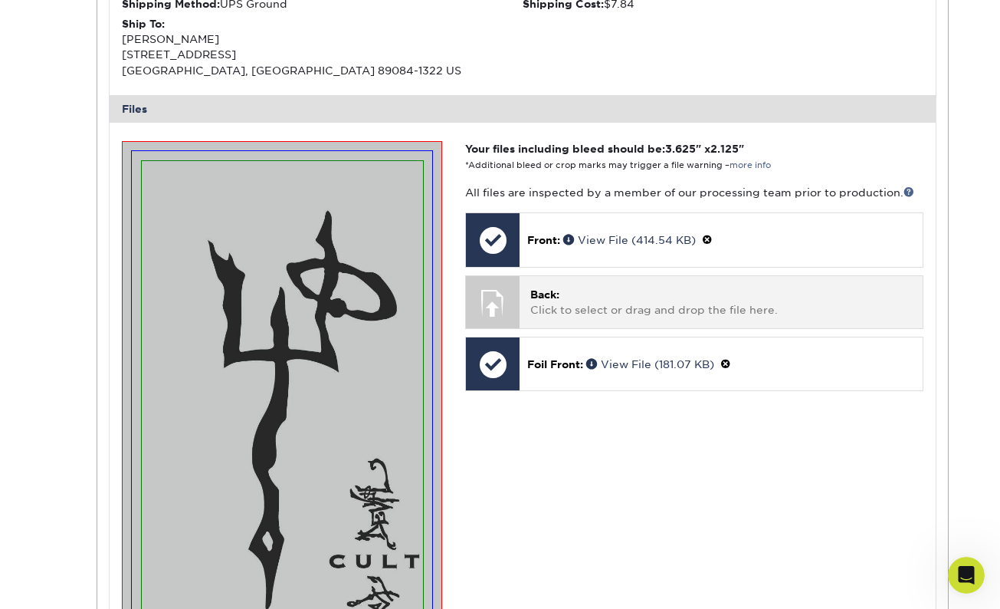
click at [536, 288] on span "Back:" at bounding box center [544, 294] width 29 height 12
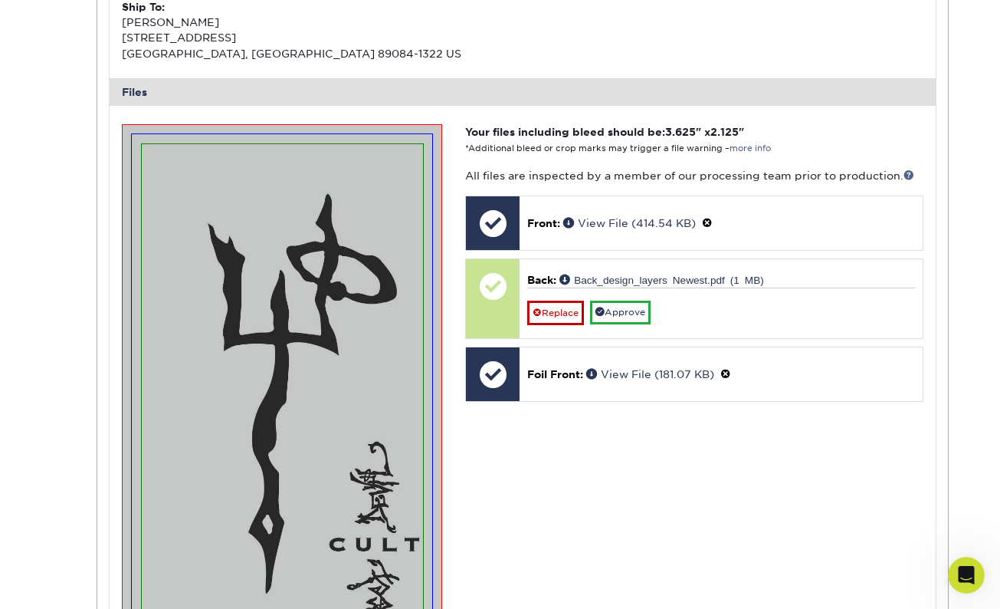
scroll to position [520, 0]
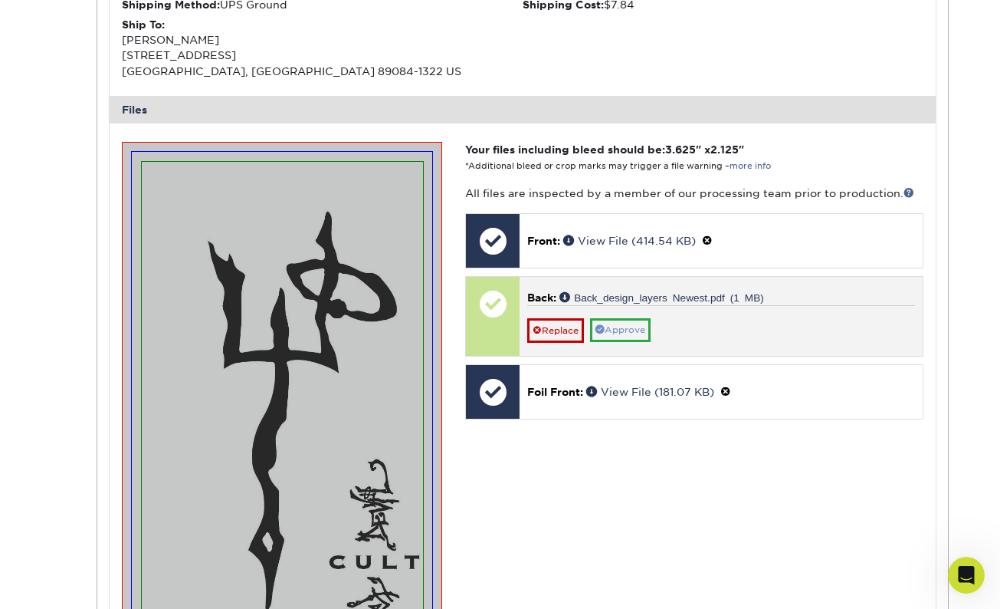
click at [625, 323] on link "Approve" at bounding box center [620, 330] width 61 height 24
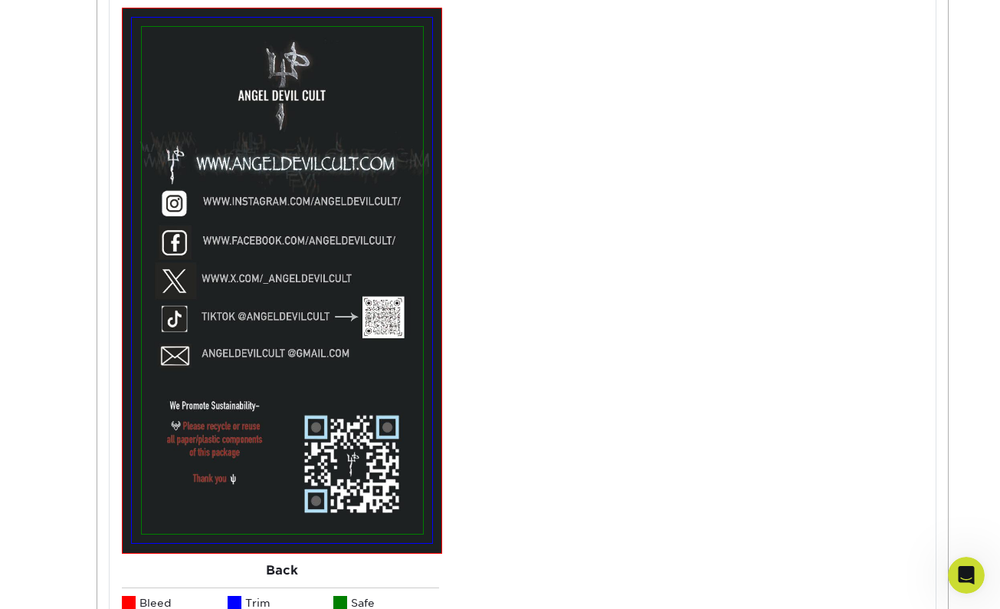
scroll to position [1235, 0]
